Goal: Entertainment & Leisure: Browse casually

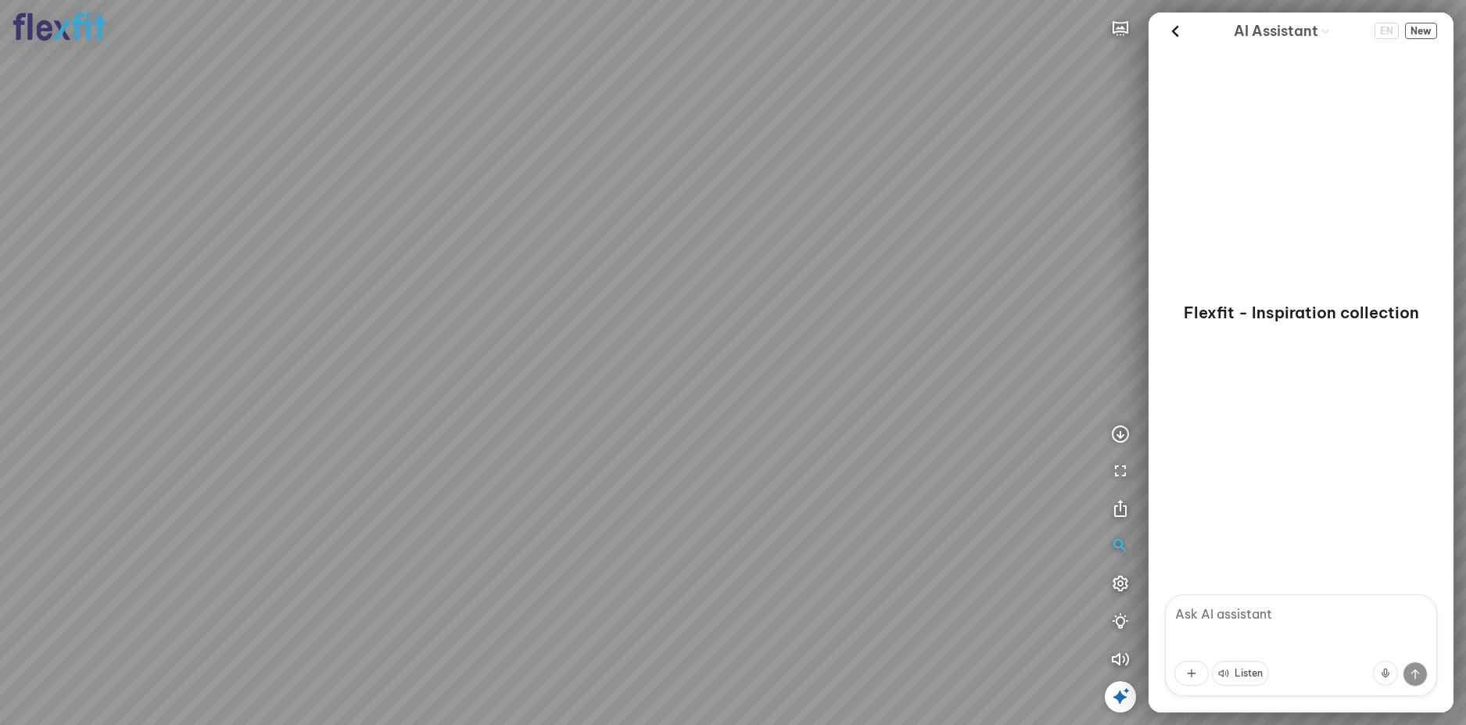
click at [838, 454] on div at bounding box center [733, 362] width 1466 height 725
drag, startPoint x: 740, startPoint y: 432, endPoint x: 785, endPoint y: 436, distance: 45.5
click at [785, 436] on div at bounding box center [733, 362] width 1466 height 725
drag, startPoint x: 741, startPoint y: 436, endPoint x: 776, endPoint y: 445, distance: 36.2
click at [776, 445] on div at bounding box center [733, 362] width 1466 height 725
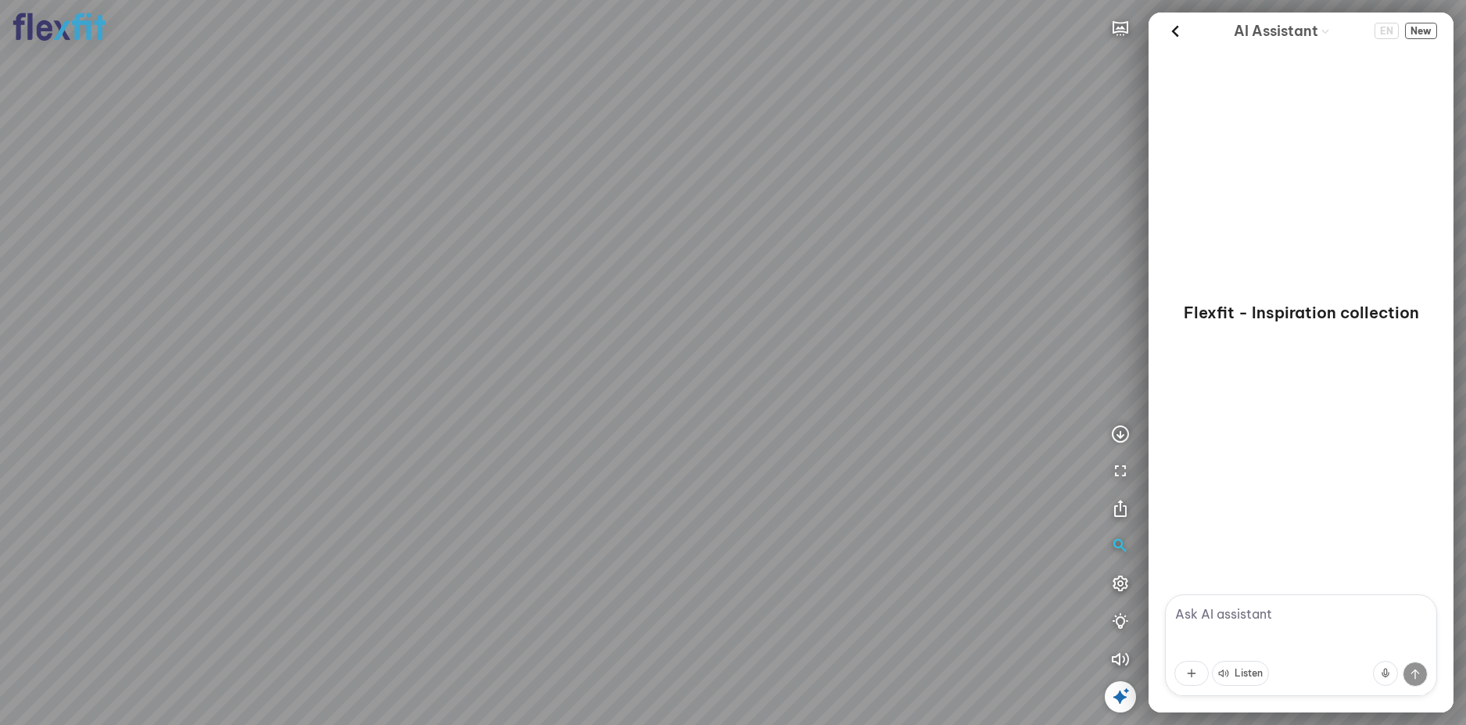
drag, startPoint x: 771, startPoint y: 457, endPoint x: 790, endPoint y: 431, distance: 31.9
click at [790, 431] on div at bounding box center [733, 362] width 1466 height 725
drag, startPoint x: 740, startPoint y: 442, endPoint x: 797, endPoint y: 423, distance: 59.3
click at [797, 423] on div at bounding box center [733, 362] width 1466 height 725
click at [1180, 32] on icon at bounding box center [1174, 31] width 23 height 23
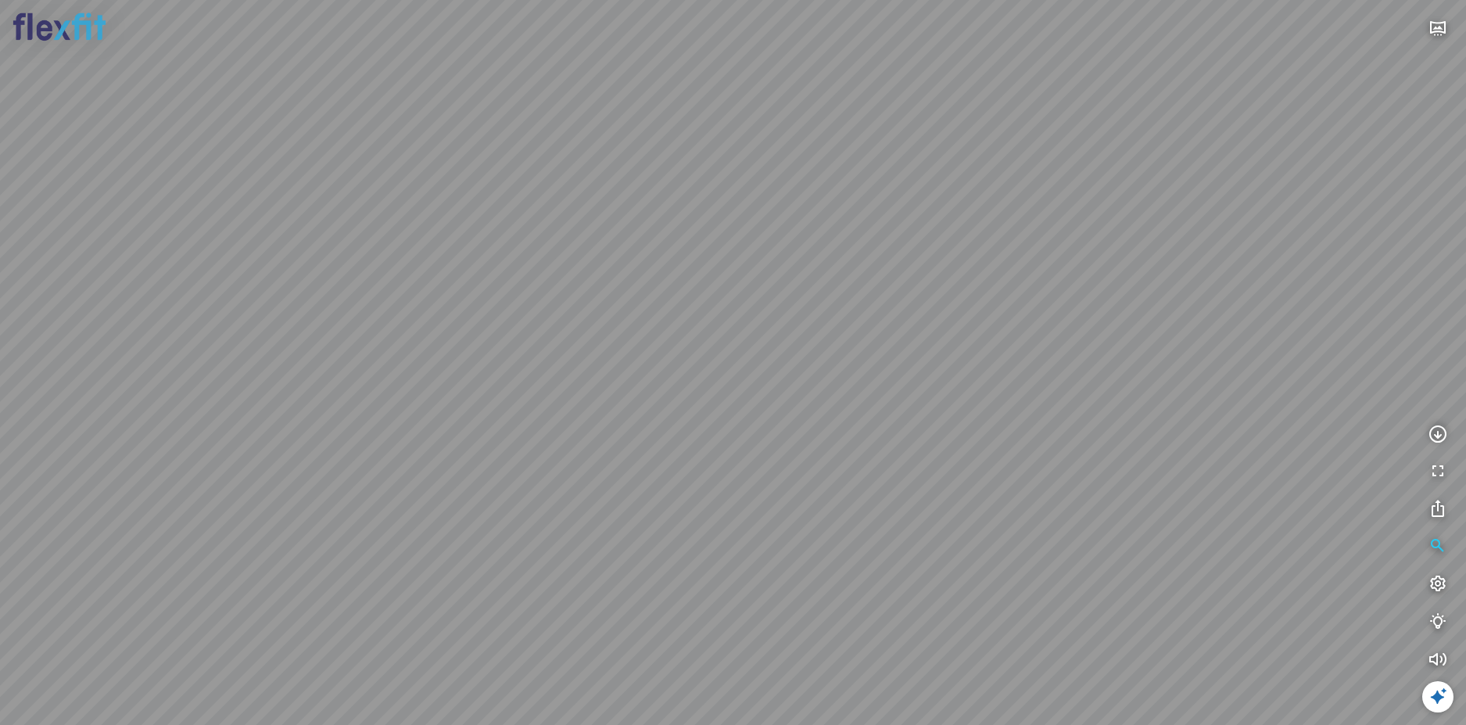
click at [869, 410] on div at bounding box center [733, 362] width 1466 height 725
